Goal: Transaction & Acquisition: Purchase product/service

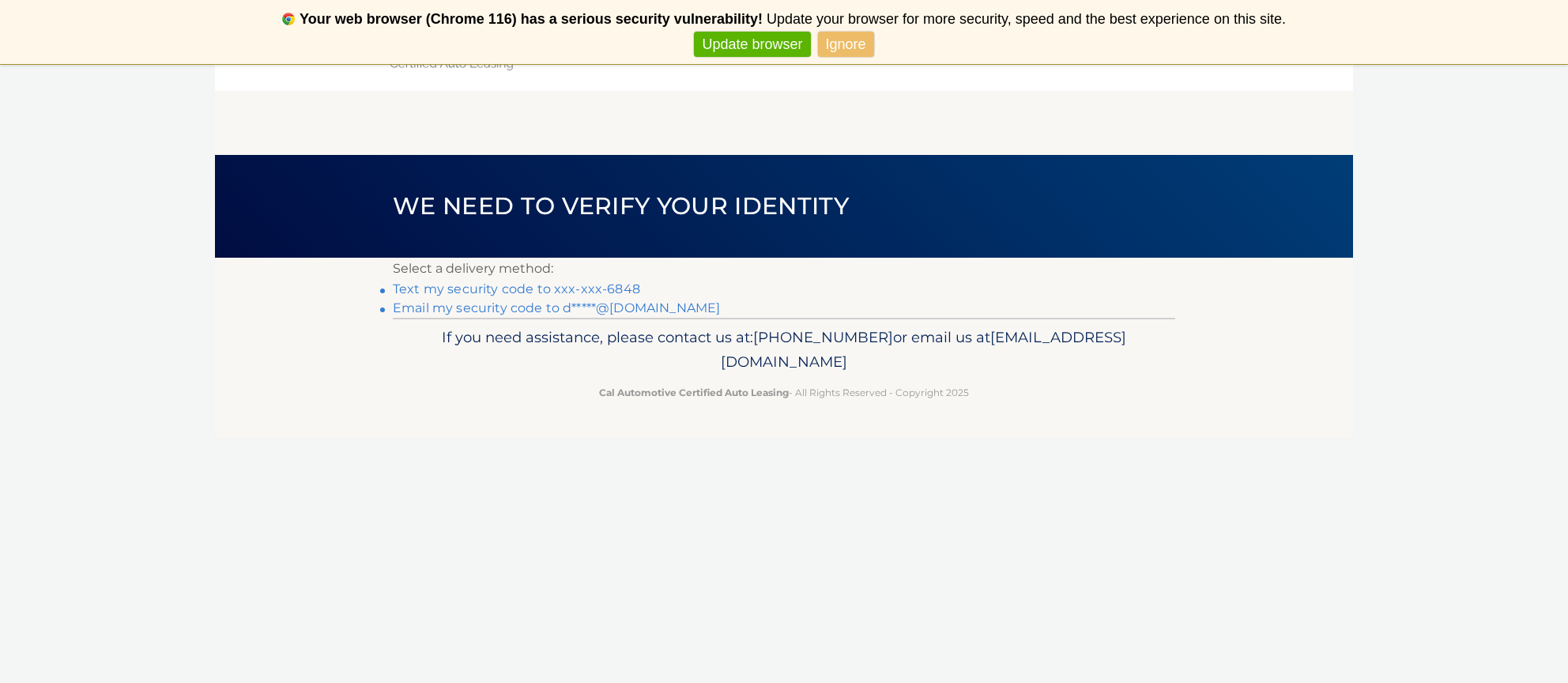
click at [474, 287] on link "Text my security code to xxx-xxx-6848" at bounding box center [517, 289] width 247 height 15
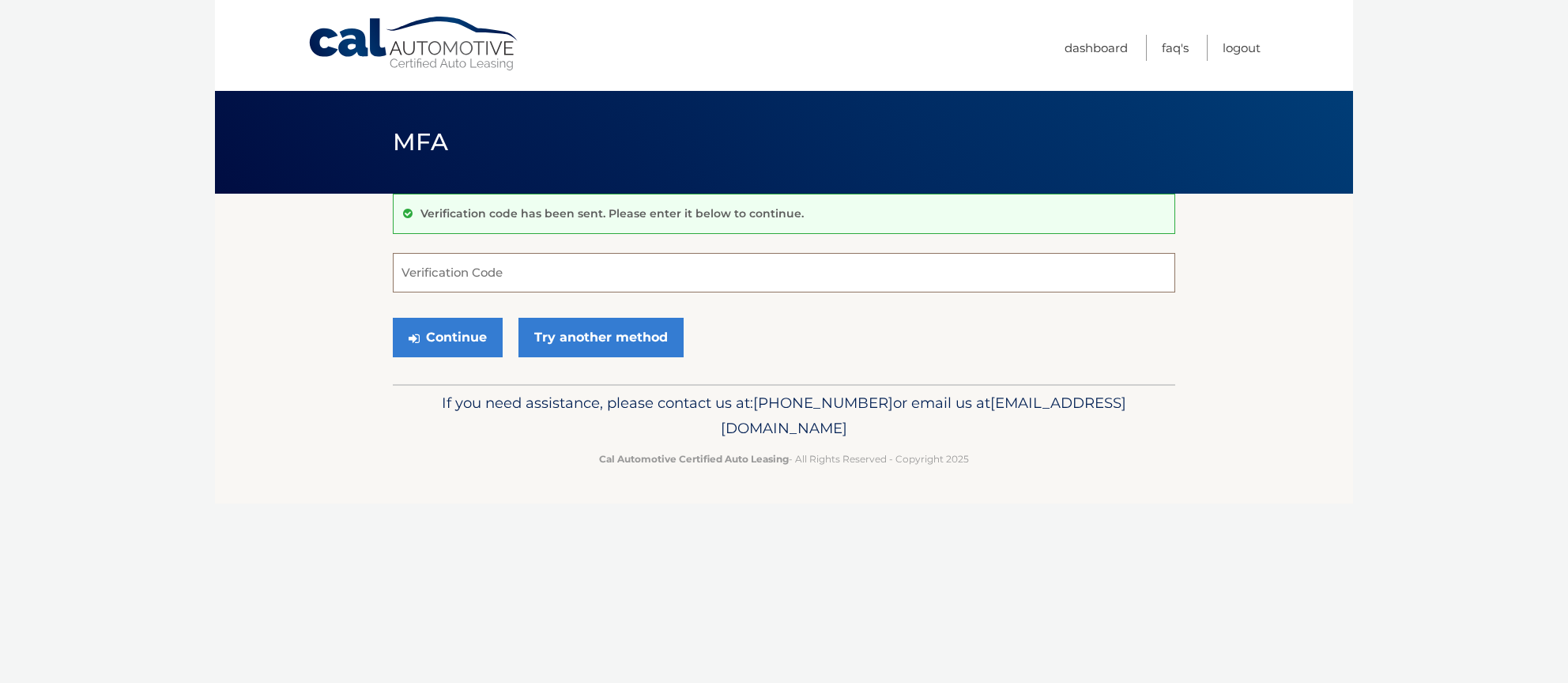
click at [553, 281] on input "Verification Code" at bounding box center [784, 273] width 782 height 40
type input "454391"
drag, startPoint x: 440, startPoint y: 344, endPoint x: 448, endPoint y: 344, distance: 8.0
click at [440, 344] on button "Continue" at bounding box center [448, 337] width 110 height 40
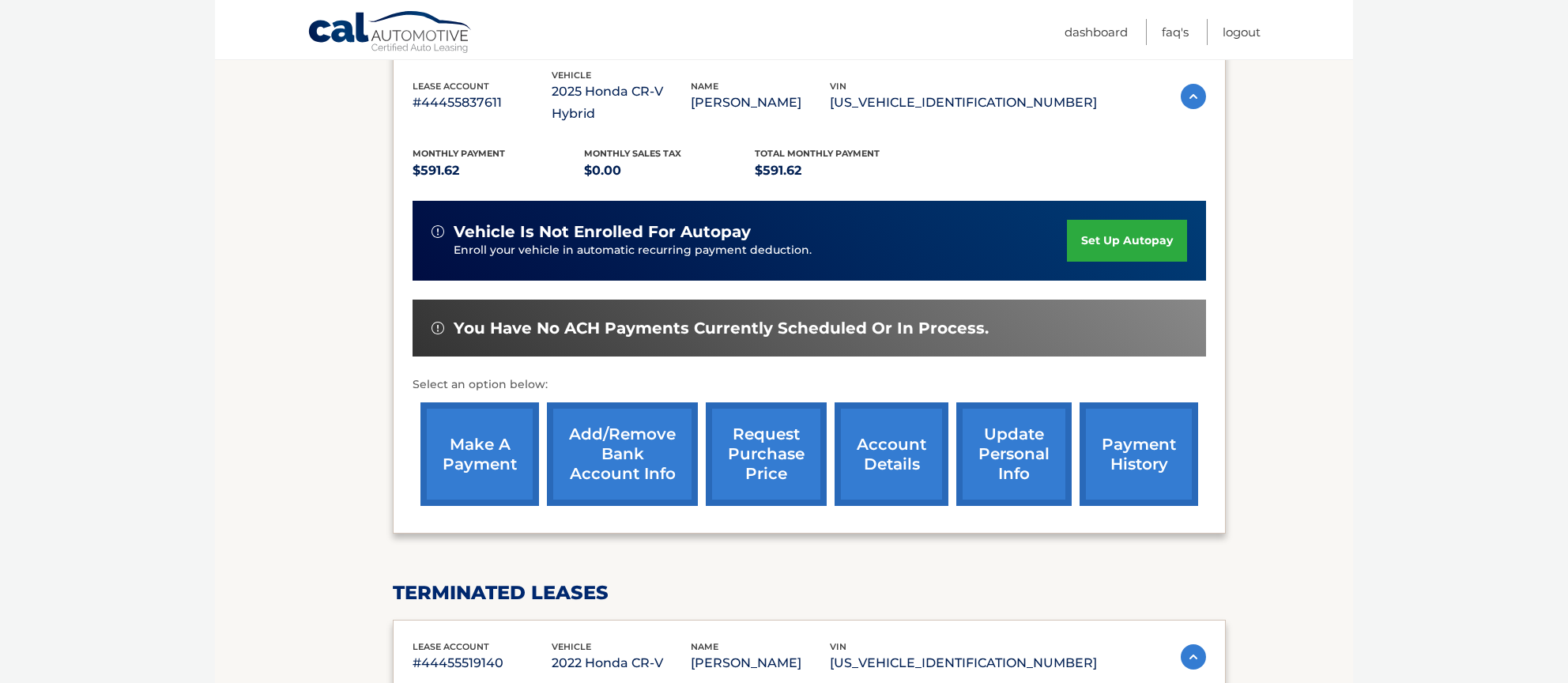
scroll to position [313, 0]
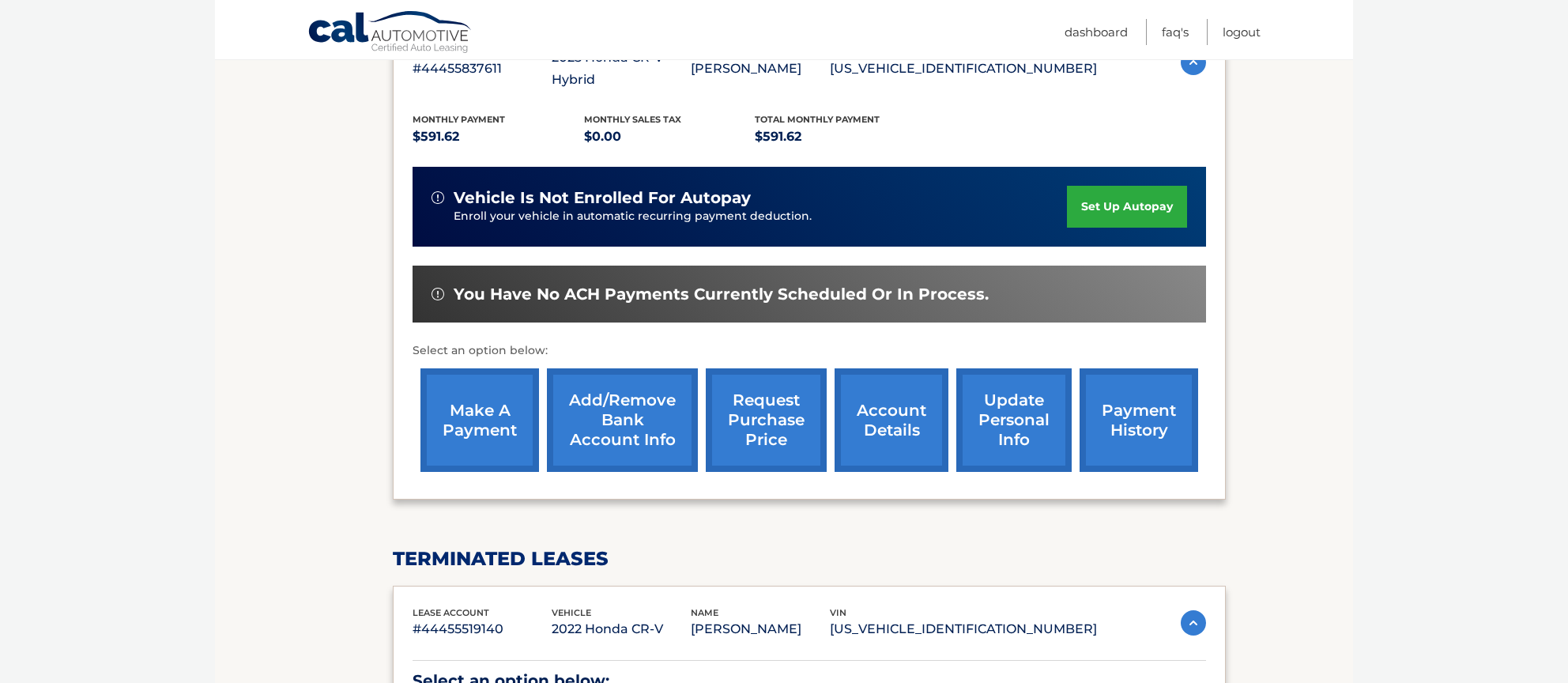
click at [496, 392] on link "make a payment" at bounding box center [480, 420] width 119 height 103
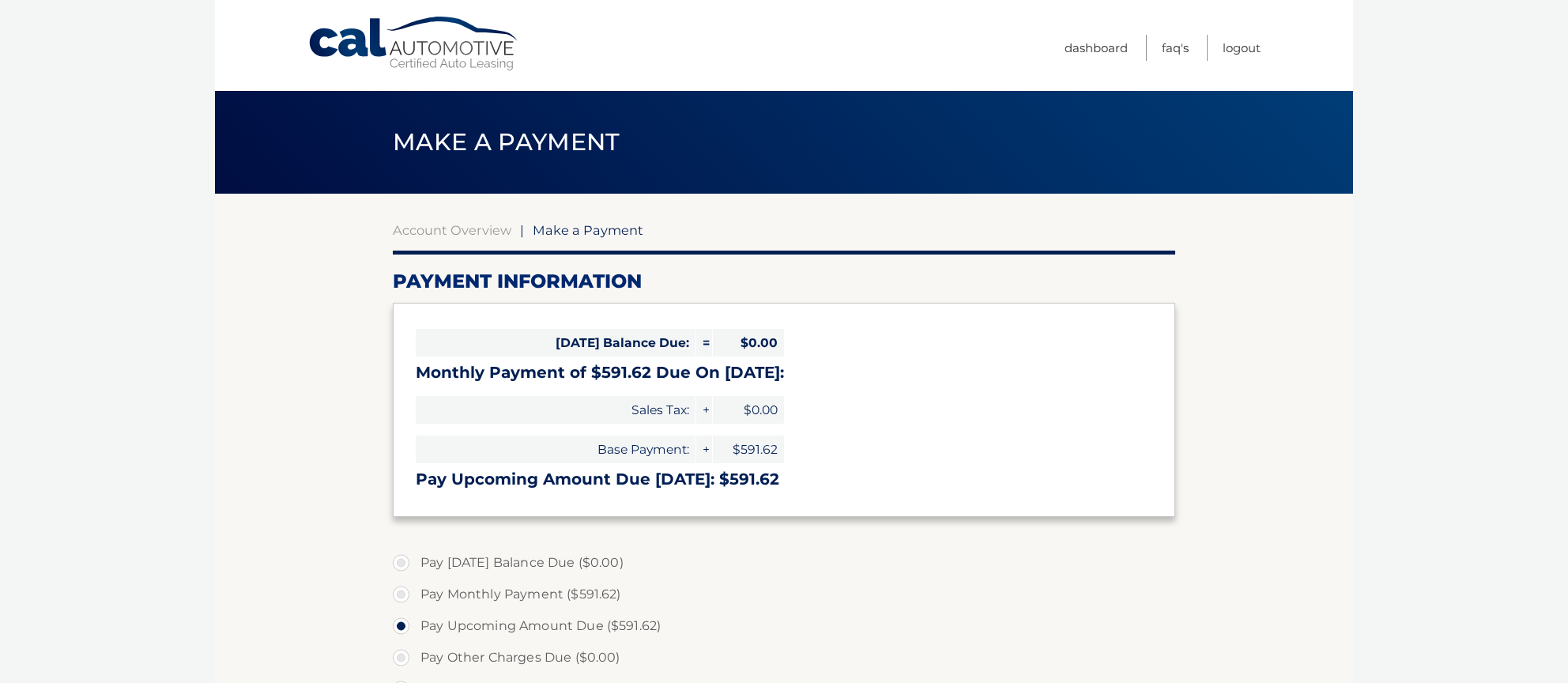
select select "MGQ2ZmYyMTgtNjFjYi00ZWFmLWIyODItMzY2YTgxZWRkNmYw"
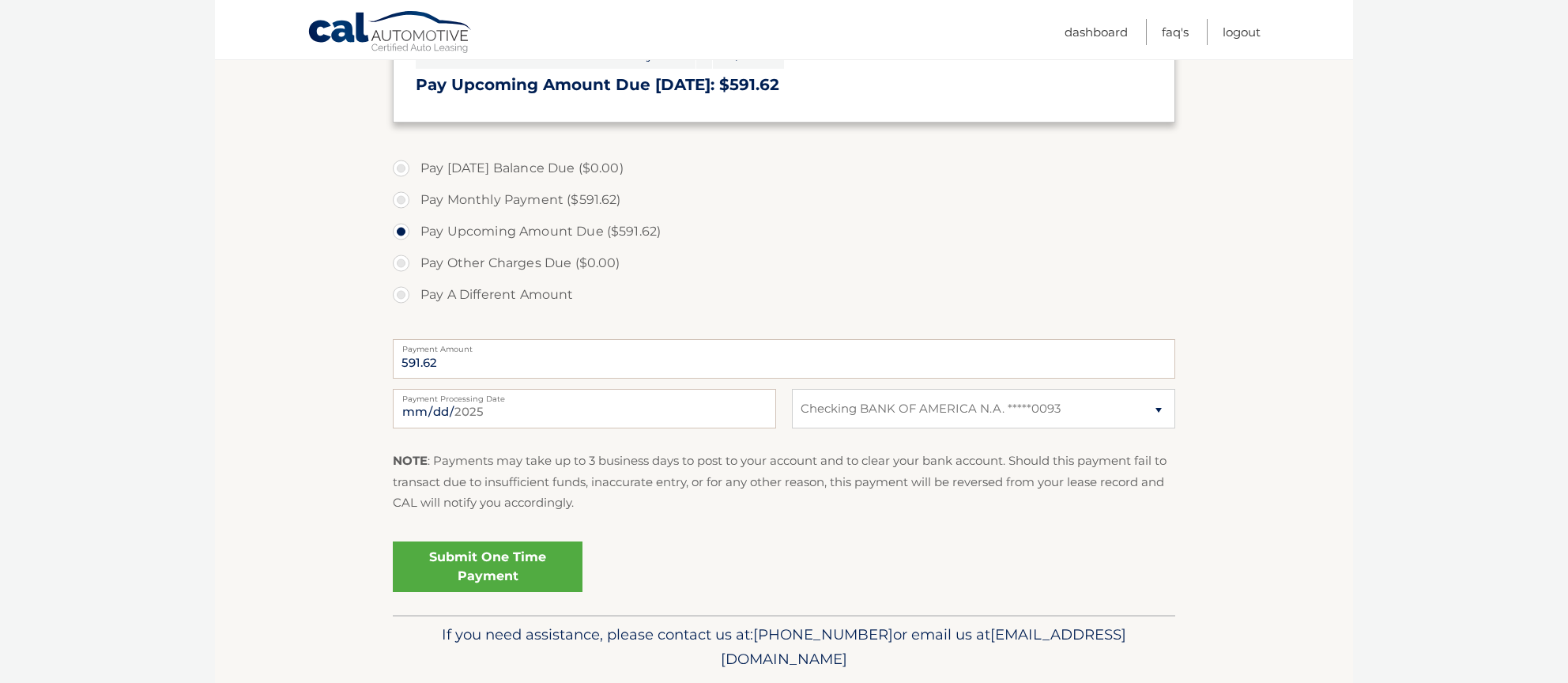
scroll to position [397, 0]
click at [539, 407] on input "[DATE]" at bounding box center [584, 406] width 383 height 40
click at [714, 309] on div "Pay Today's Balance Due ($0.00) Pay Monthly Payment ($591.62) Pay Upcoming Amou…" at bounding box center [784, 239] width 782 height 176
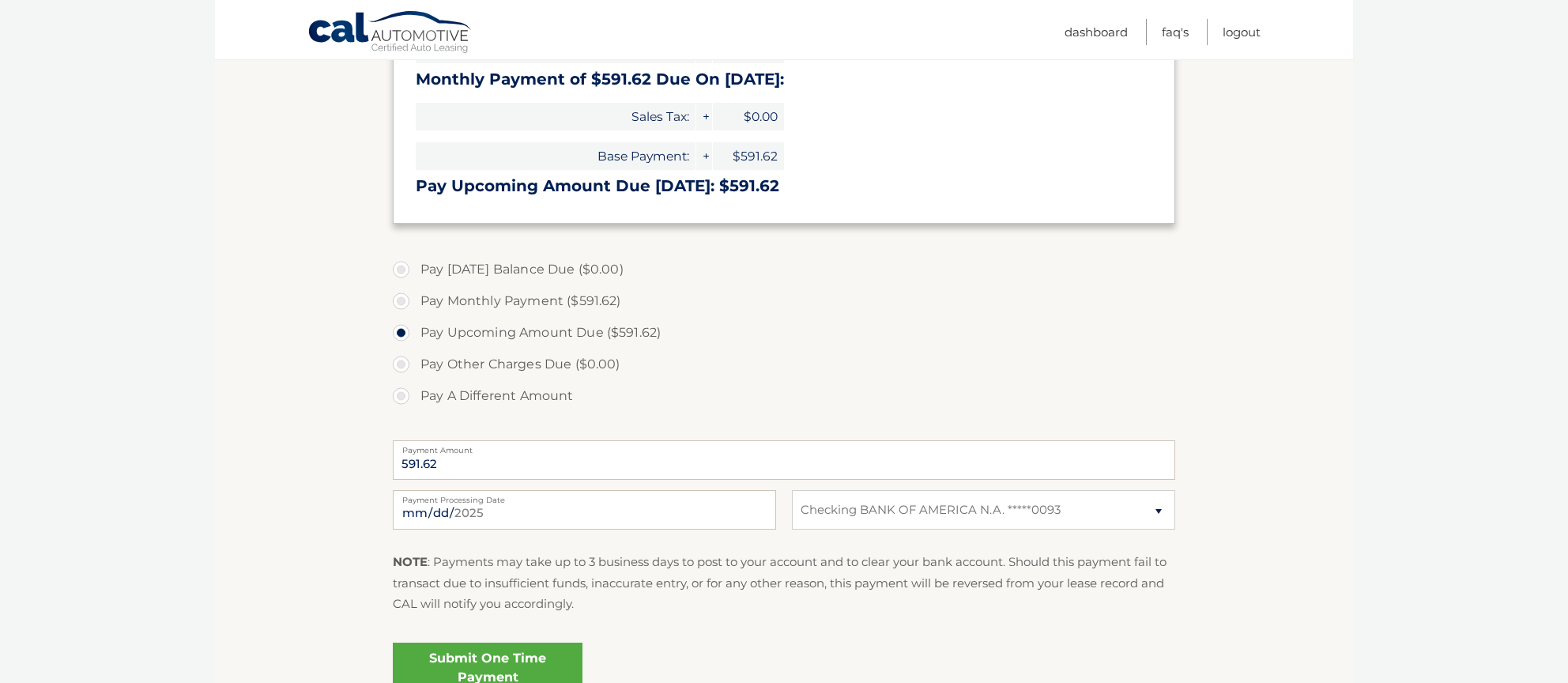
scroll to position [312, 0]
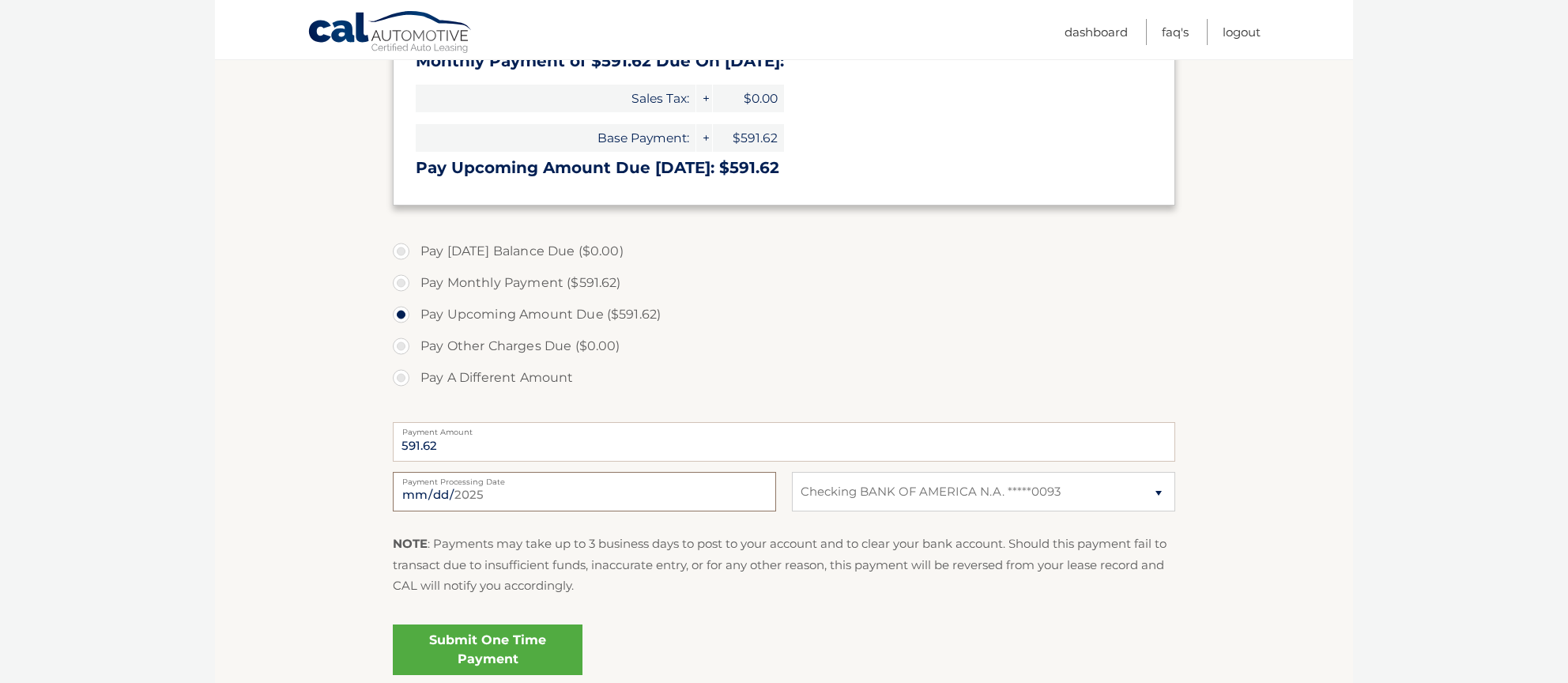
click at [502, 492] on input "2025-08-28" at bounding box center [584, 492] width 383 height 40
type input "2025-08-24"
click at [495, 646] on link "Submit One Time Payment" at bounding box center [487, 650] width 190 height 50
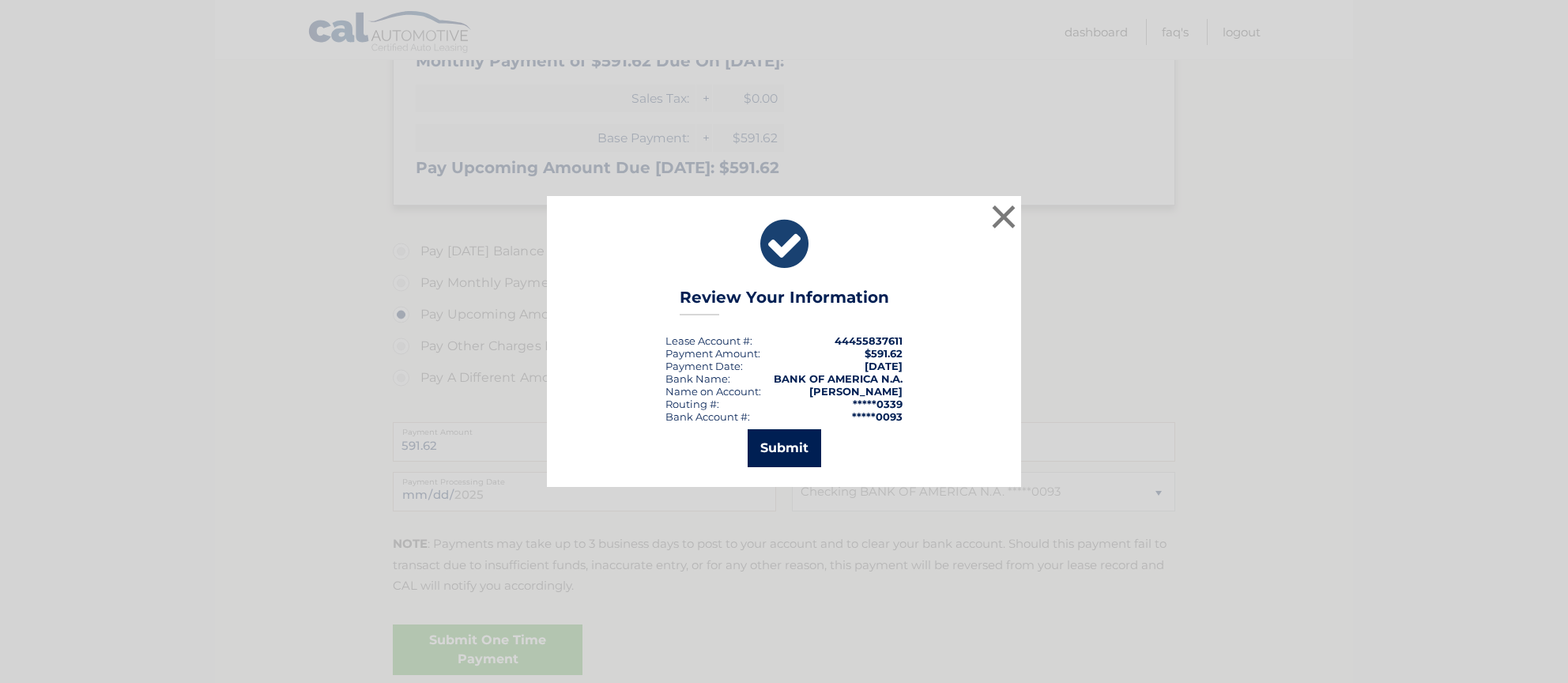
click at [780, 464] on button "Submit" at bounding box center [784, 448] width 73 height 38
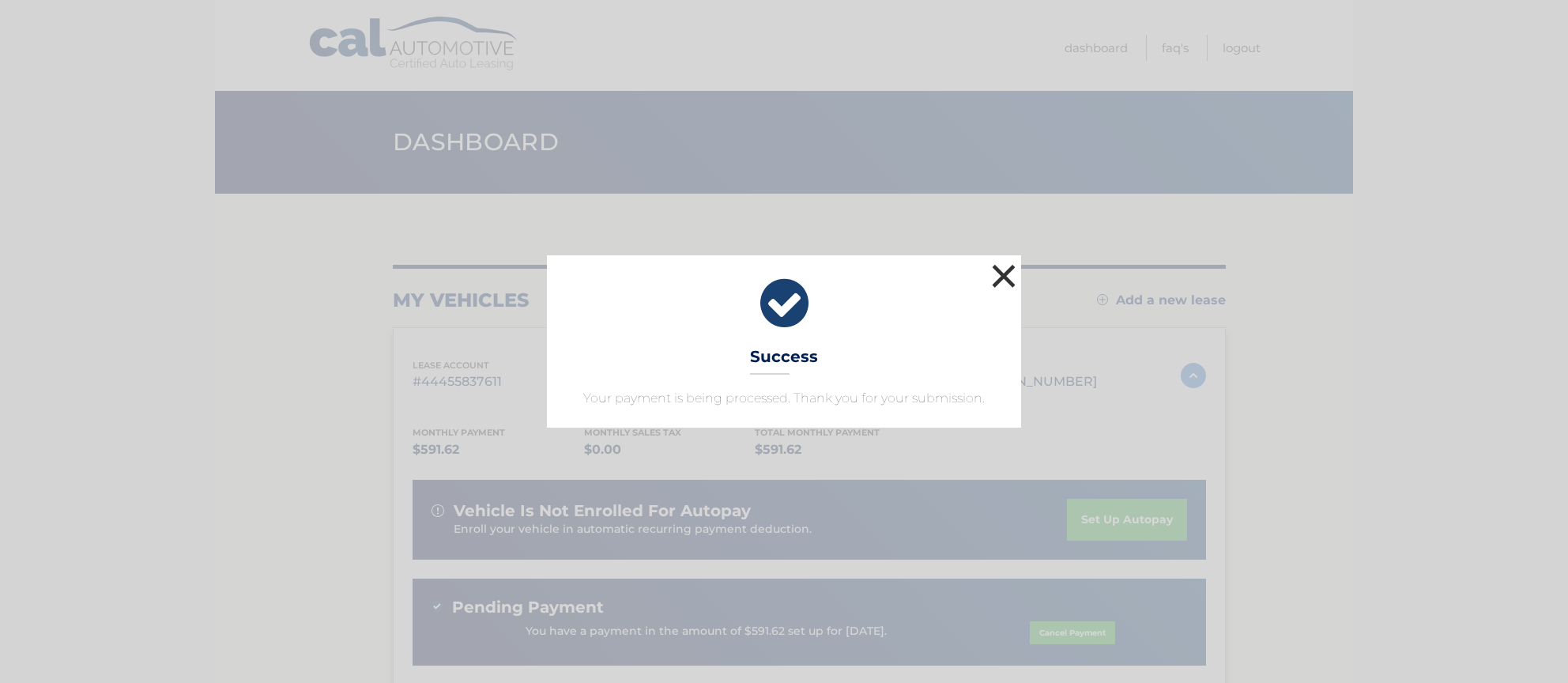
click at [1000, 277] on button "×" at bounding box center [1003, 276] width 32 height 32
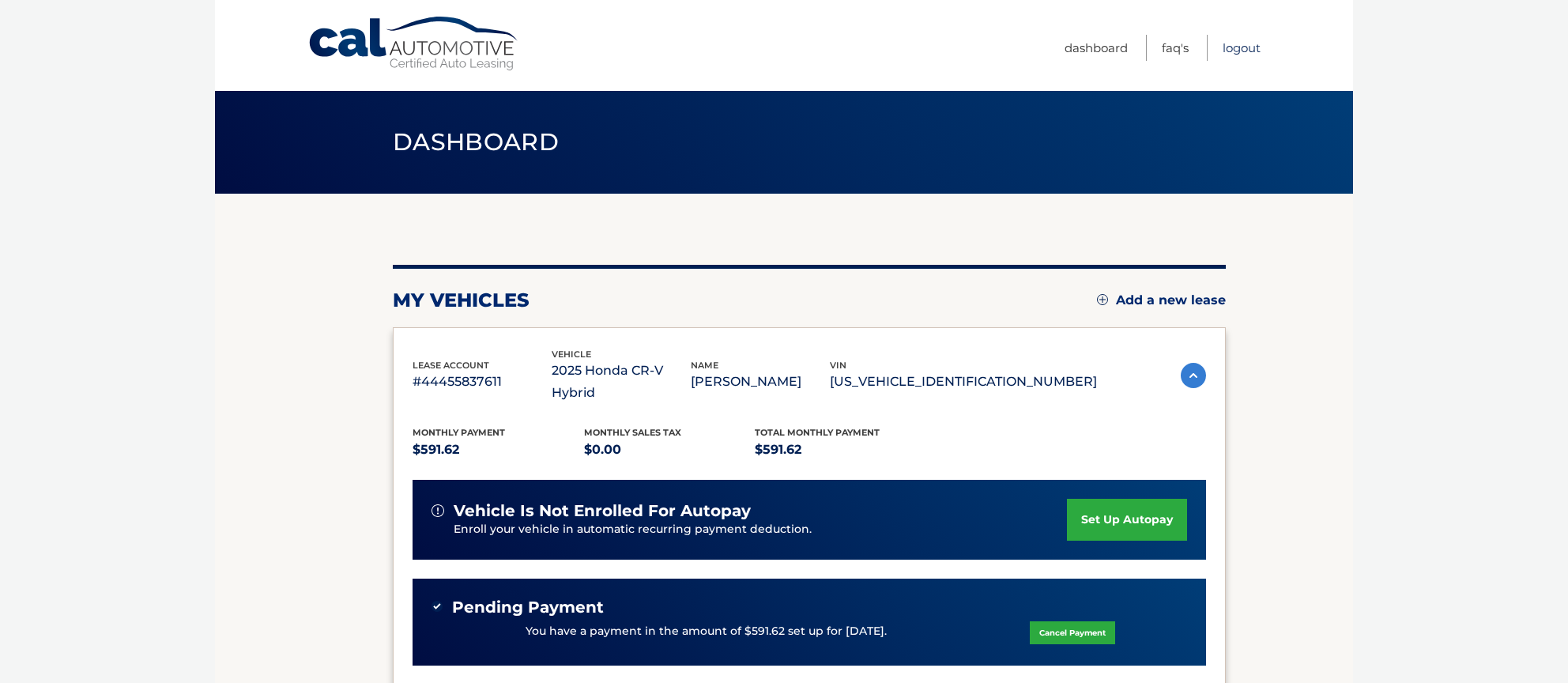
click at [1260, 52] on link "Logout" at bounding box center [1241, 48] width 38 height 26
